Goal: Transaction & Acquisition: Purchase product/service

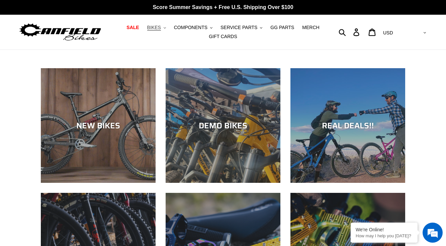
click at [168, 30] on button "BIKES .cls-1{fill:#231f20}" at bounding box center [156, 27] width 25 height 9
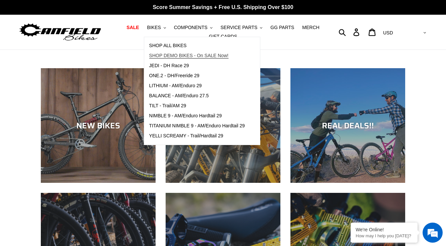
click at [175, 54] on span "SHOP DEMO BIKES - On SALE Now!" at bounding box center [188, 56] width 79 height 6
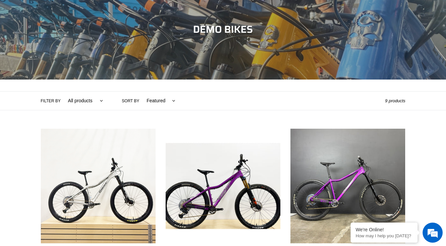
scroll to position [78, 0]
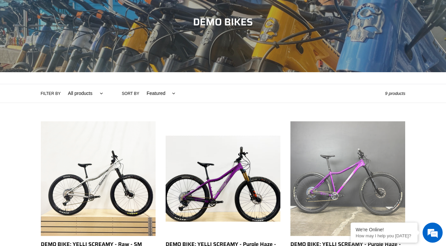
click at [305, 163] on link "DEMO BIKE: YELLI SCREAMY - Purple Haze - Large (Complete Bike) #43" at bounding box center [347, 202] width 115 height 163
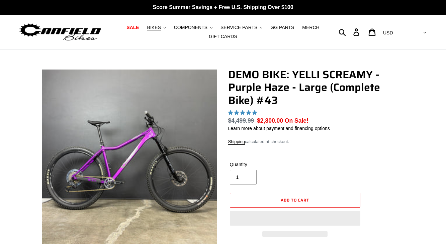
select select "highest-rating"
